Goal: Task Accomplishment & Management: Manage account settings

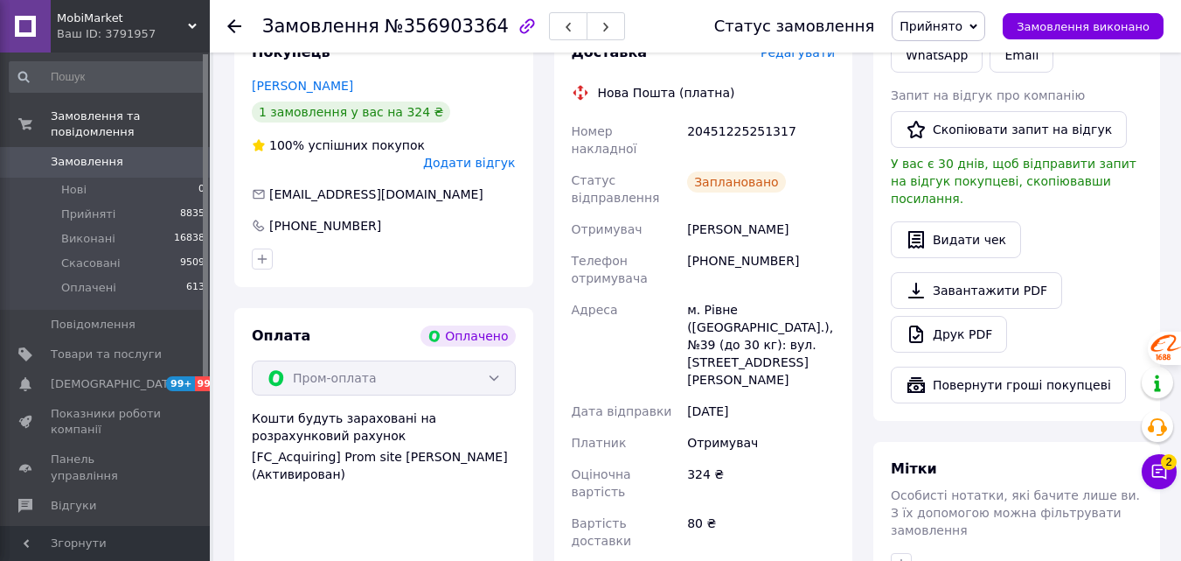
click at [242, 27] on div at bounding box center [244, 26] width 35 height 52
click at [239, 22] on icon at bounding box center [234, 26] width 14 height 14
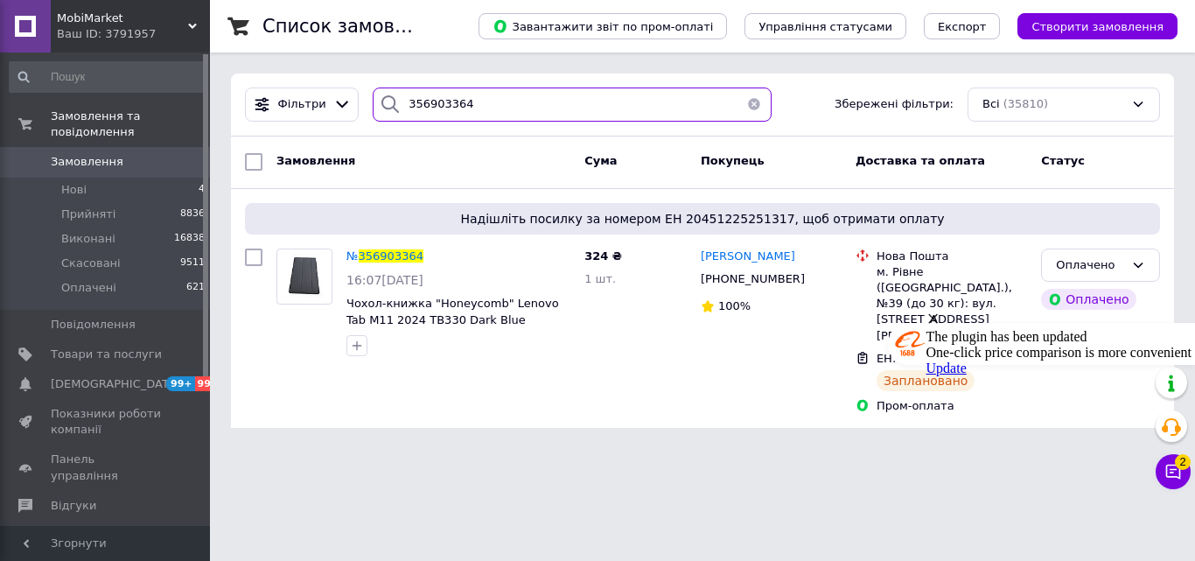
click at [473, 111] on input "356903364" at bounding box center [572, 104] width 399 height 34
drag, startPoint x: 459, startPoint y: 103, endPoint x: 378, endPoint y: 101, distance: 81.4
click at [379, 101] on div "356903364" at bounding box center [572, 104] width 399 height 34
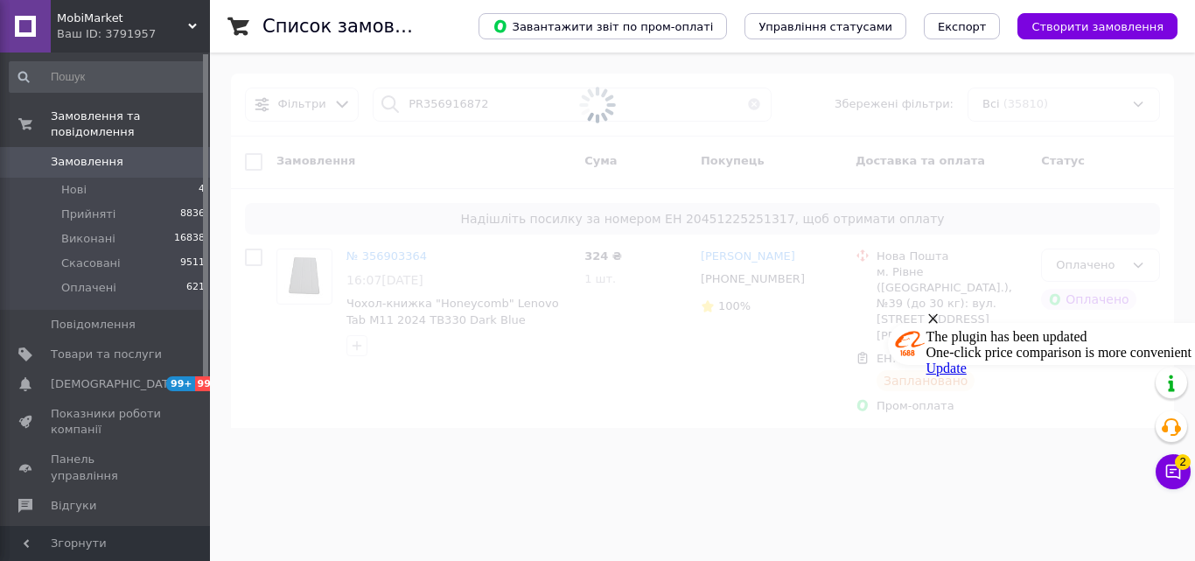
click at [414, 103] on span at bounding box center [597, 105] width 1195 height 211
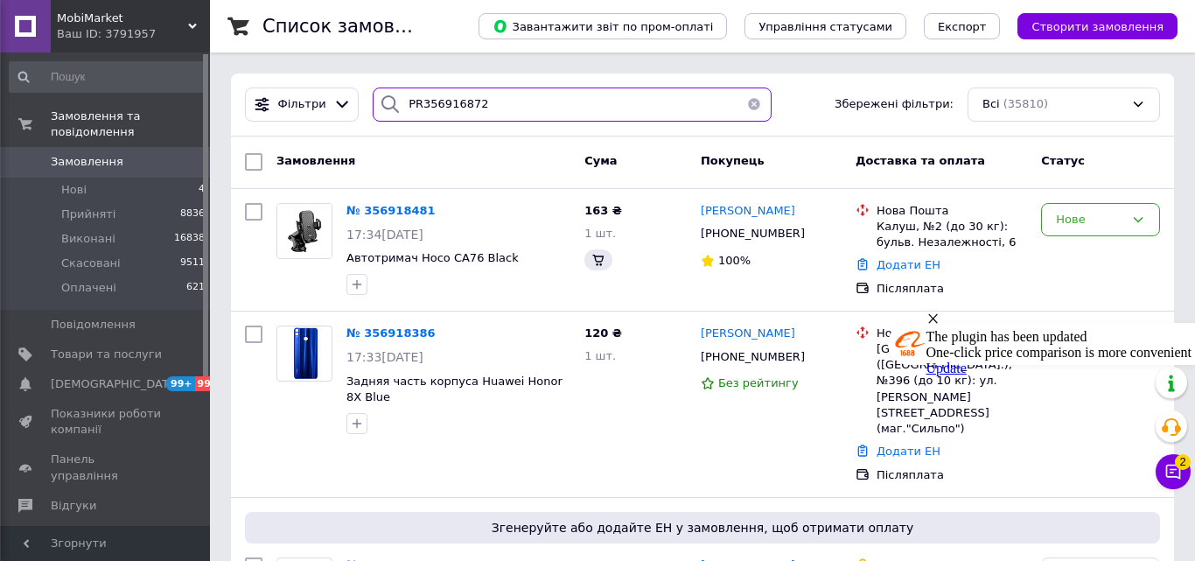
click at [413, 113] on input "PR356916872" at bounding box center [572, 104] width 399 height 34
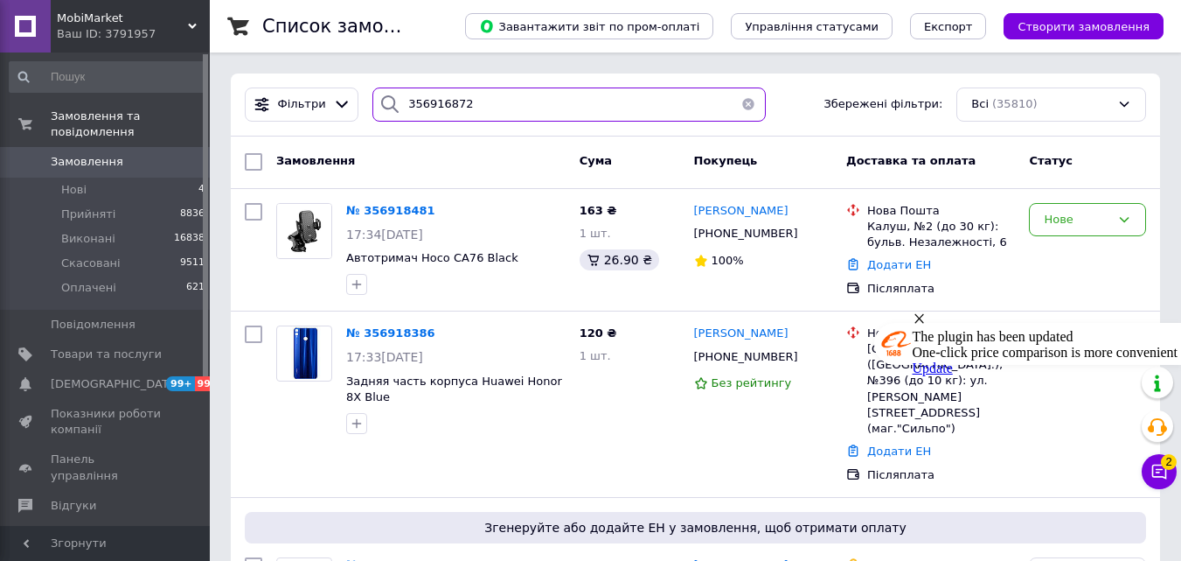
type input "356916872"
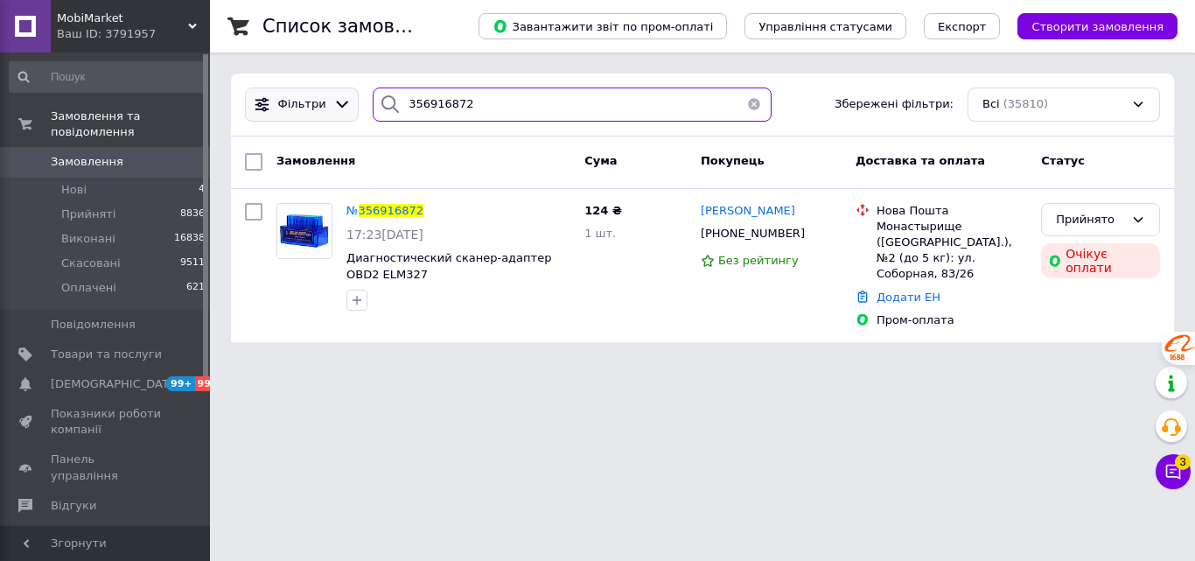
drag, startPoint x: 486, startPoint y: 104, endPoint x: 346, endPoint y: 102, distance: 139.9
click at [346, 104] on div "Фільтри 356916872 Збережені фільтри: Всі (35810)" at bounding box center [702, 104] width 929 height 34
paste input "PR356917212"
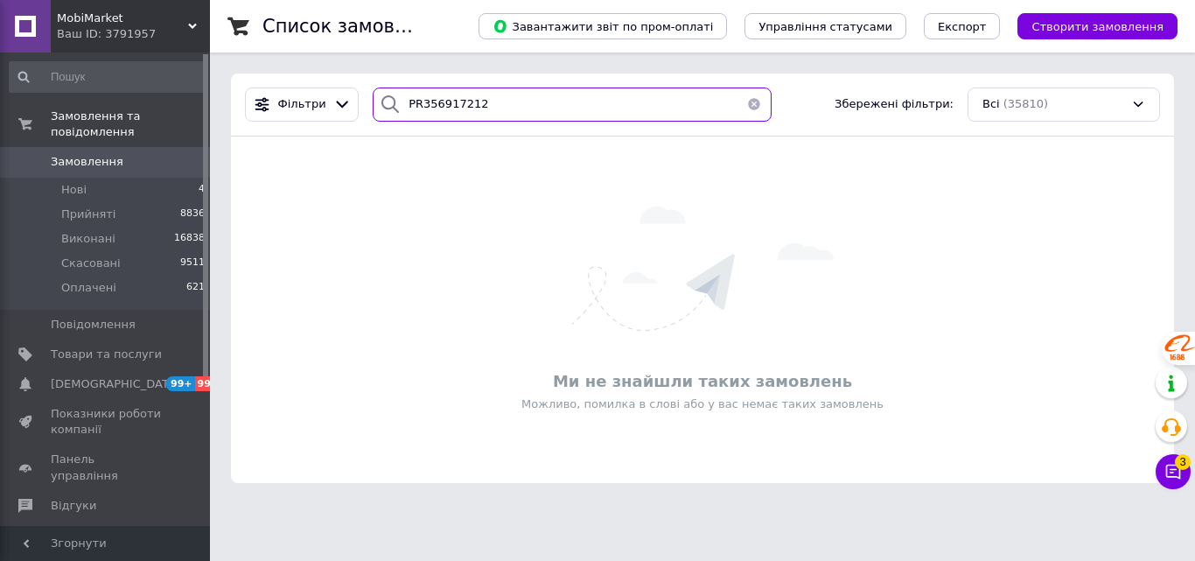
click at [413, 107] on input "PR356917212" at bounding box center [572, 104] width 399 height 34
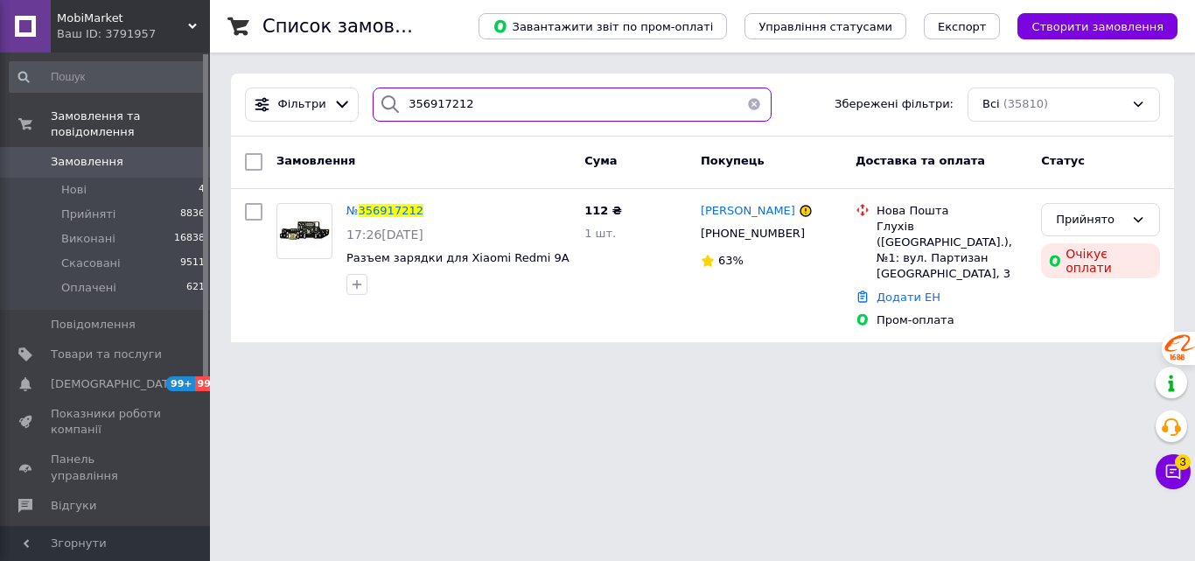
drag, startPoint x: 549, startPoint y: 119, endPoint x: 415, endPoint y: 119, distance: 134.7
click at [415, 119] on input "356917212" at bounding box center [572, 104] width 399 height 34
type input "3"
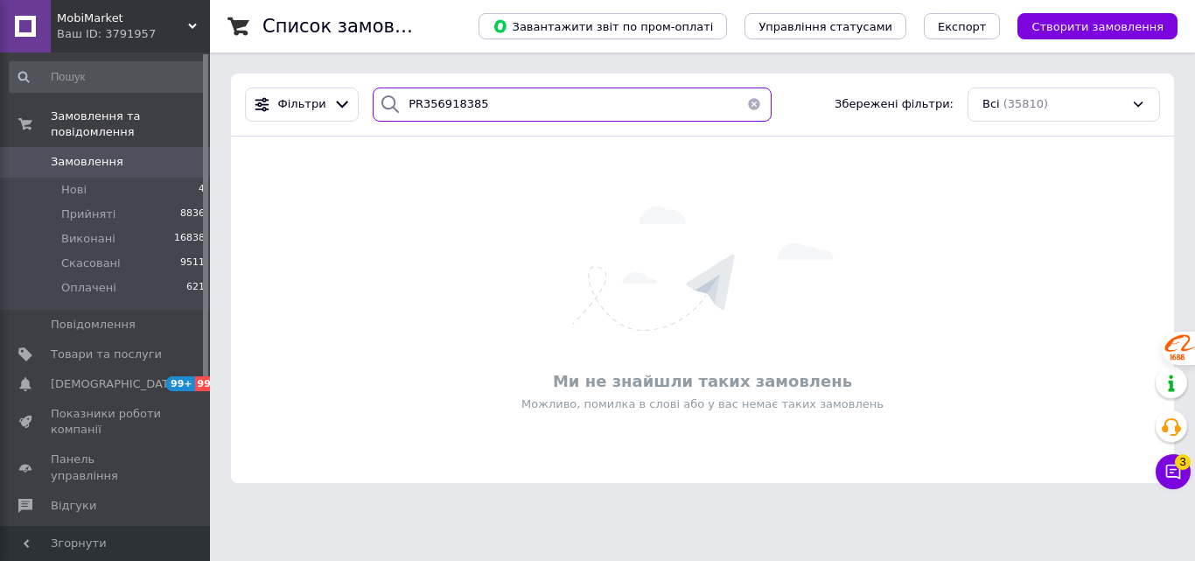
click at [413, 100] on input "PR356918385" at bounding box center [572, 104] width 399 height 34
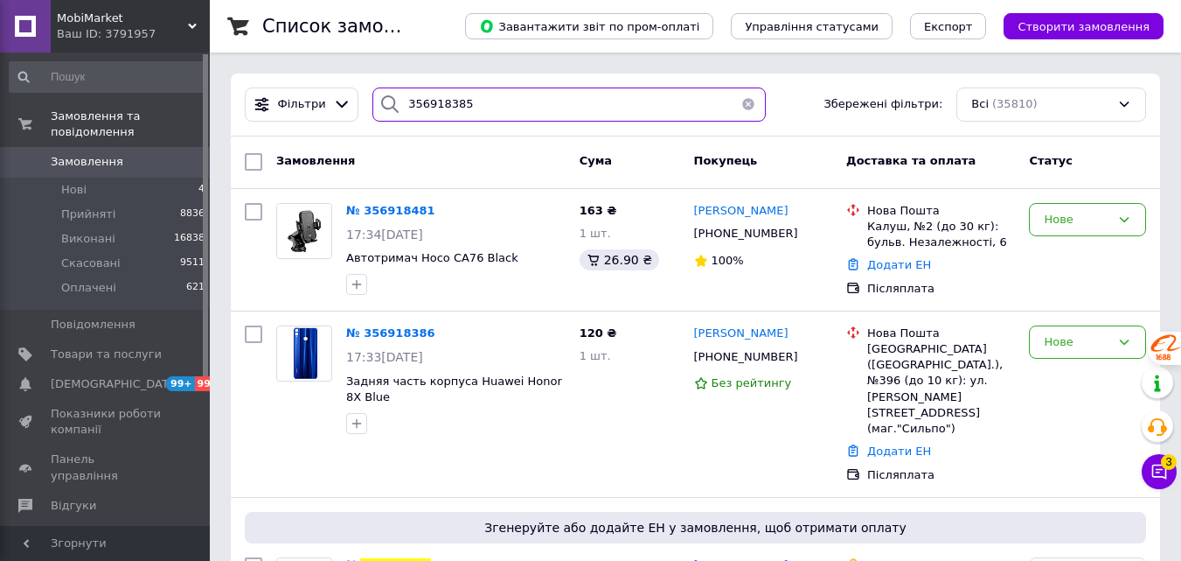
type input "356918385"
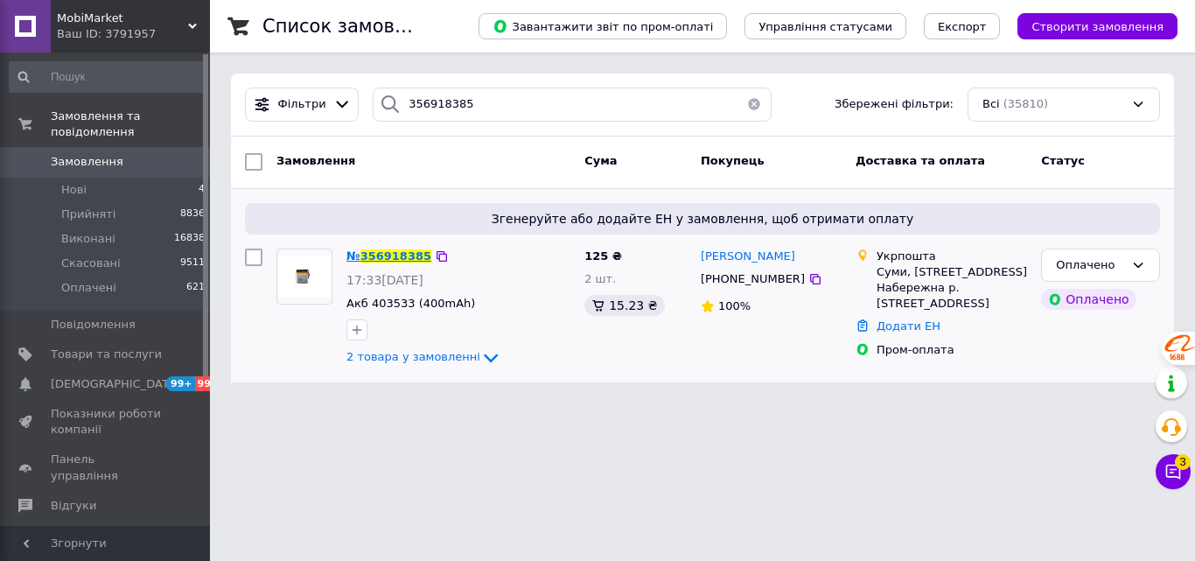
click at [390, 251] on span "356918385" at bounding box center [395, 255] width 71 height 13
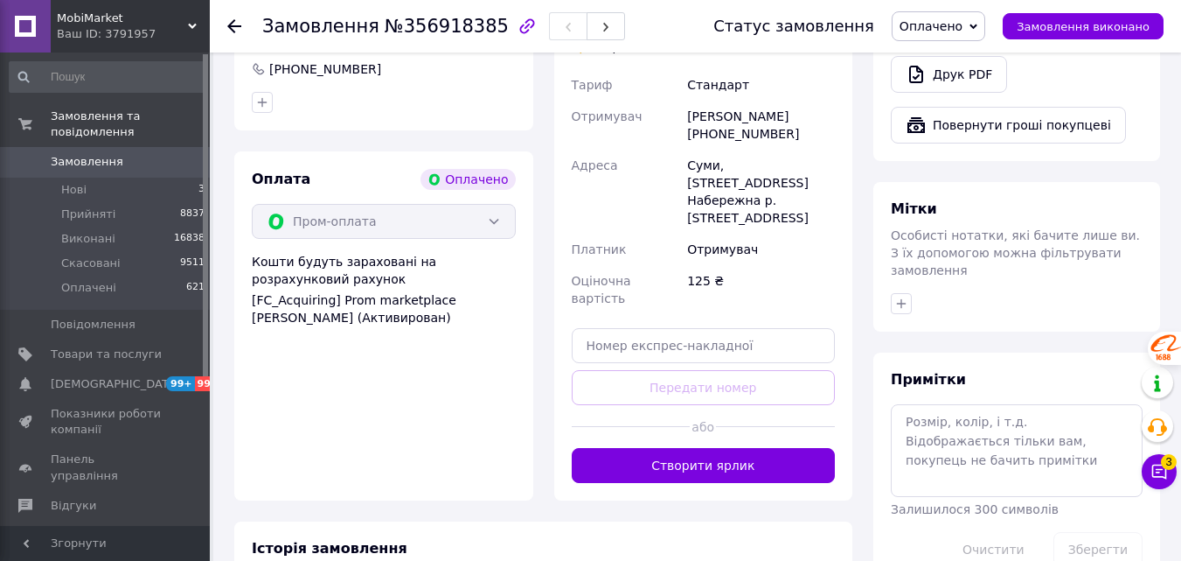
scroll to position [900, 0]
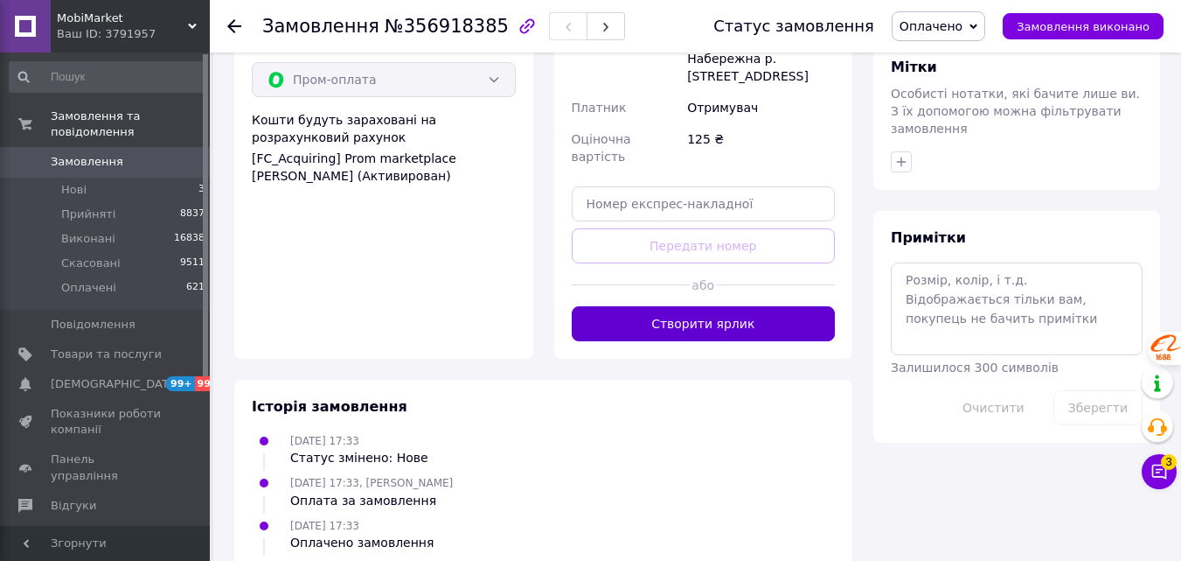
click at [722, 306] on button "Створити ярлик" at bounding box center [704, 323] width 264 height 35
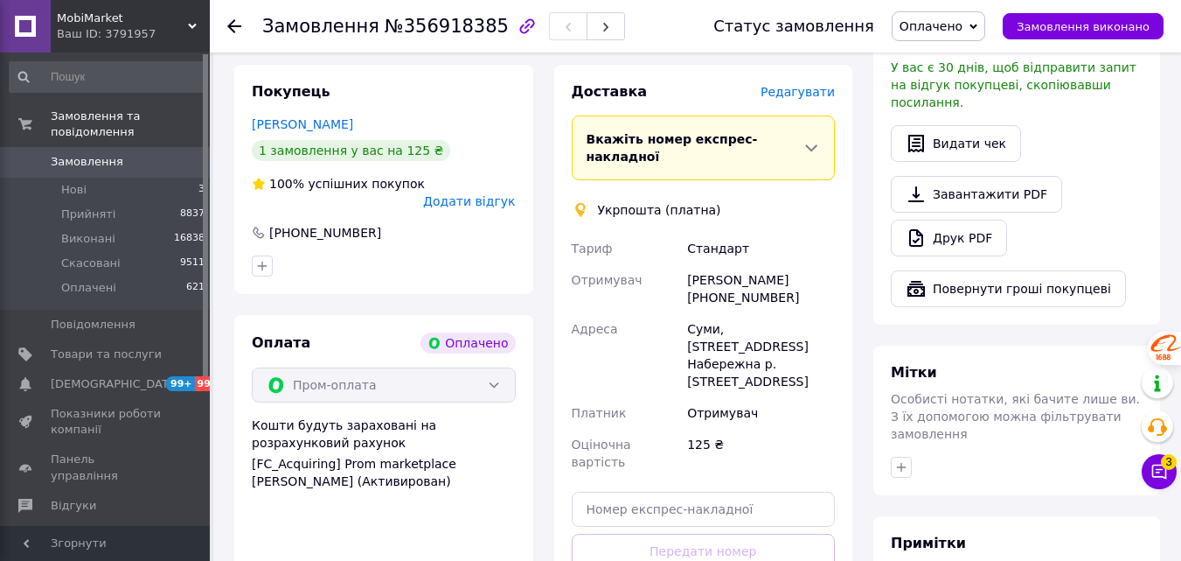
scroll to position [550, 0]
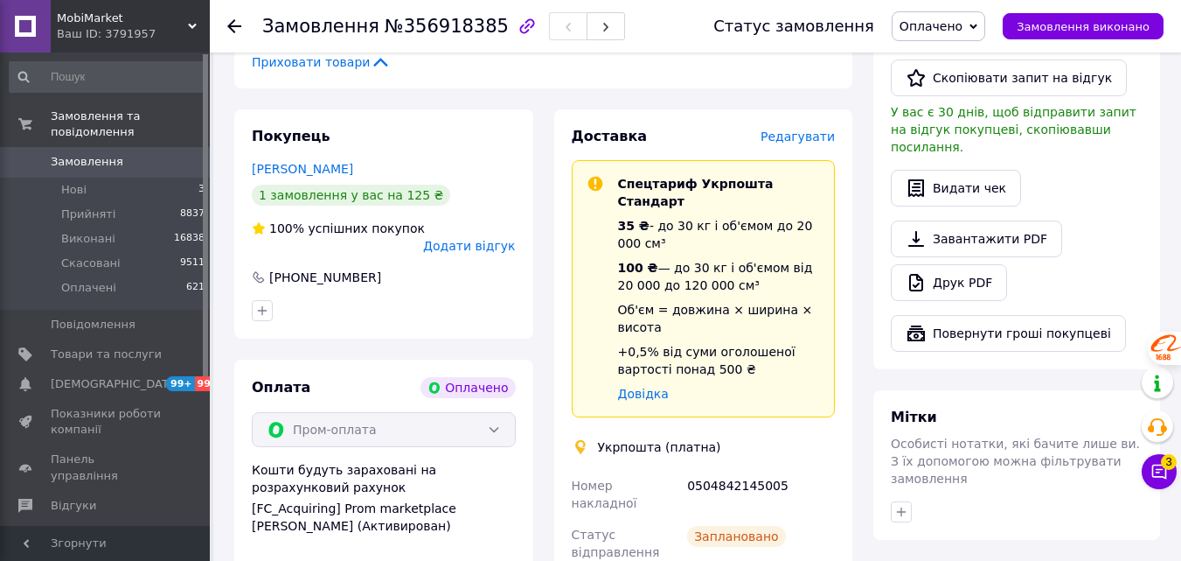
click at [734, 470] on div "0504842145005" at bounding box center [761, 494] width 155 height 49
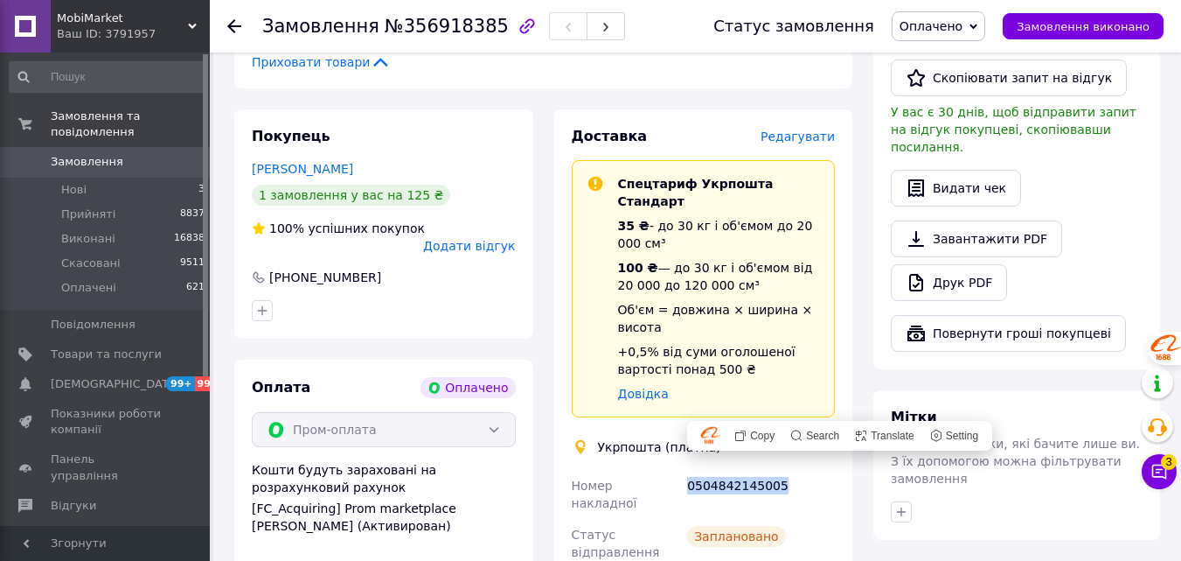
copy div "0504842145005"
